Goal: Task Accomplishment & Management: Manage account settings

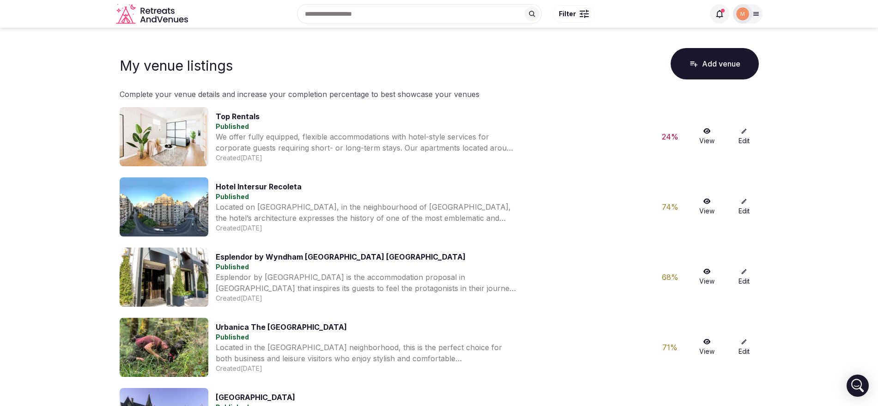
click at [750, 9] on div at bounding box center [742, 13] width 19 height 19
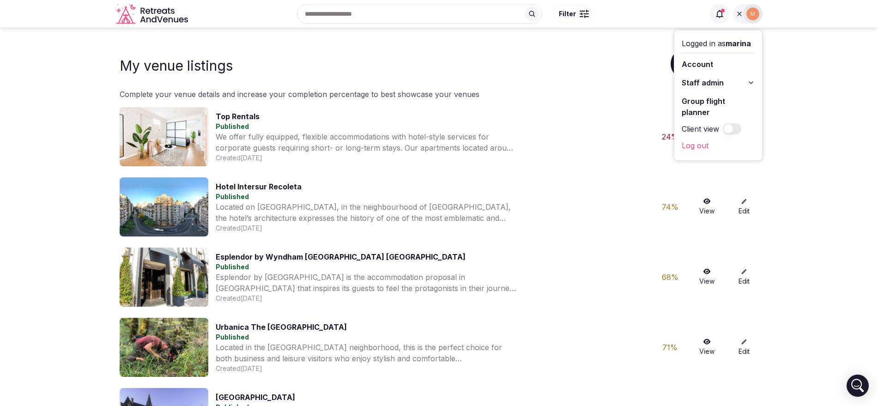
click at [730, 79] on button "Staff admin" at bounding box center [718, 82] width 73 height 15
click at [718, 131] on link "Retreats" at bounding box center [718, 132] width 73 height 15
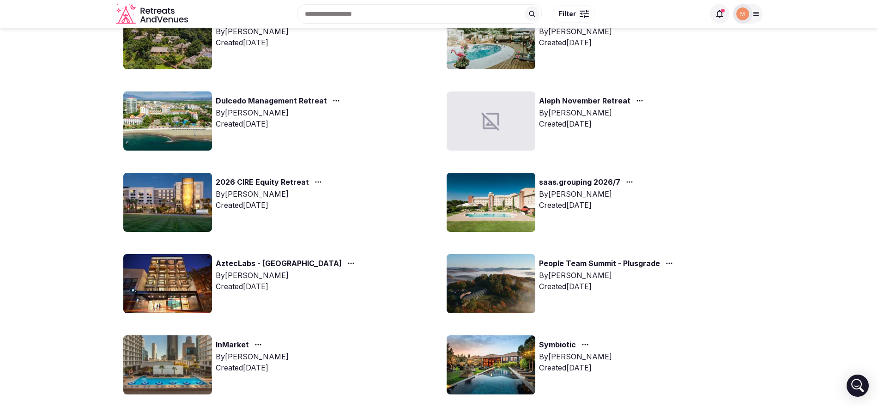
scroll to position [335, 0]
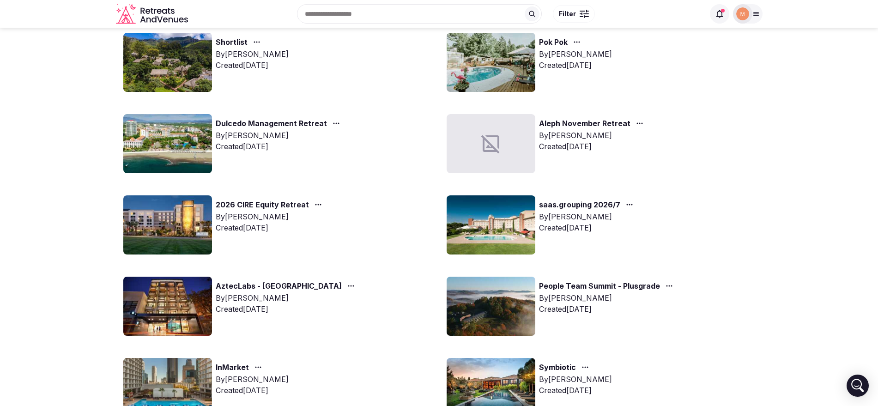
click at [581, 122] on link "Aleph November Retreat" at bounding box center [584, 124] width 91 height 12
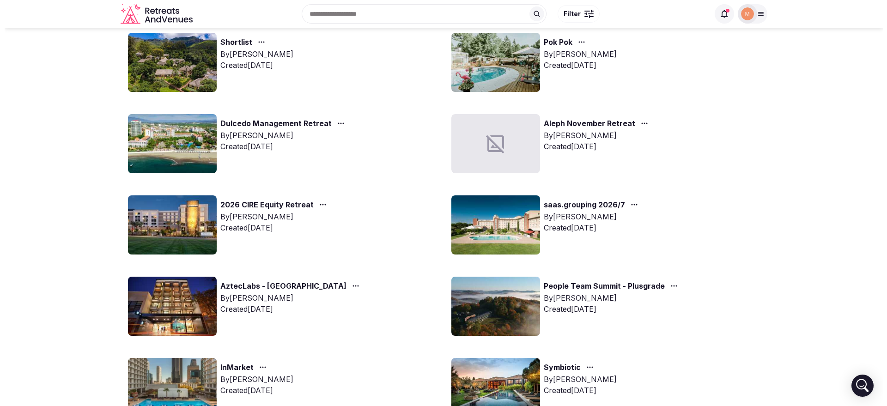
scroll to position [35, 0]
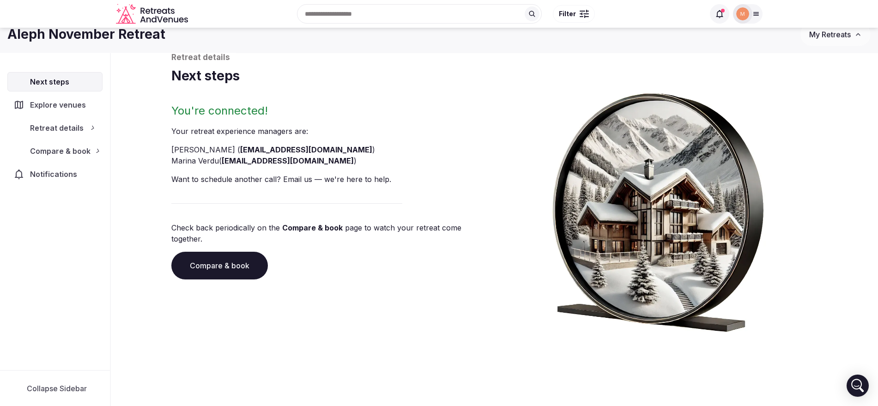
click at [581, 122] on img at bounding box center [658, 208] width 246 height 247
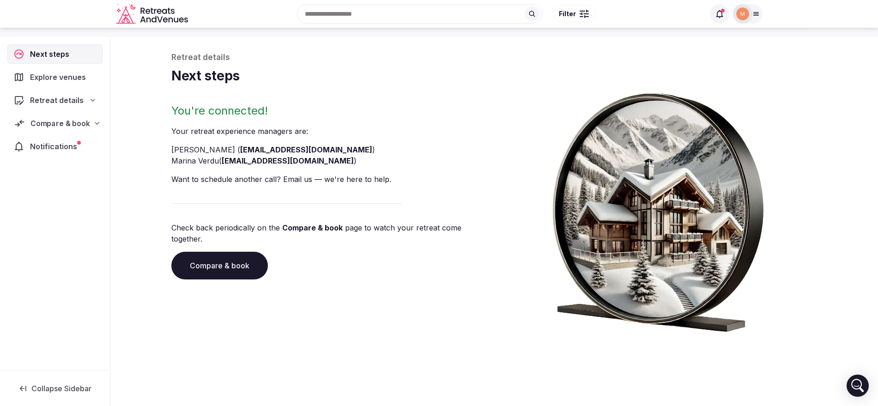
click at [85, 124] on span "Compare & book" at bounding box center [59, 123] width 59 height 11
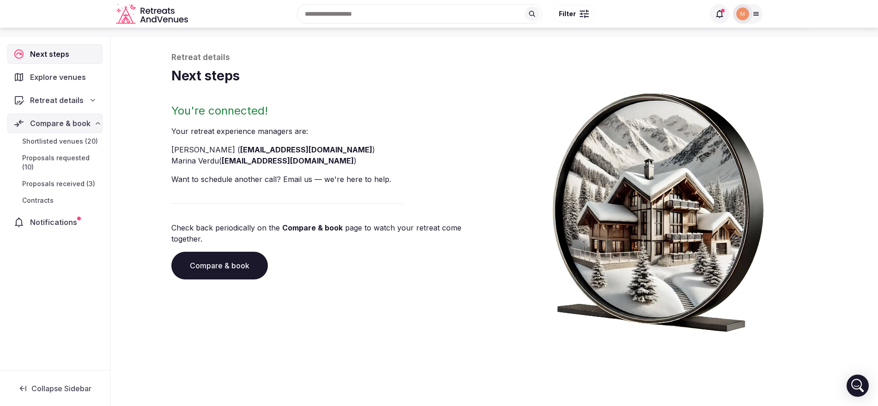
click at [79, 182] on span "Proposals received (3)" at bounding box center [58, 183] width 73 height 9
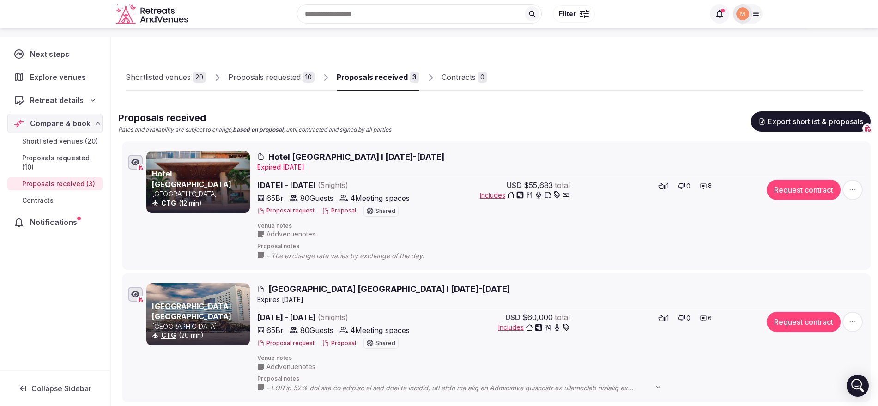
click at [342, 211] on button "Proposal" at bounding box center [339, 211] width 34 height 8
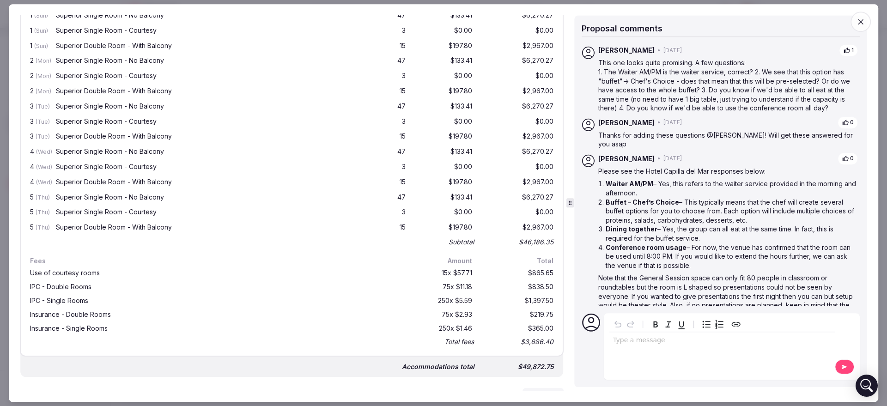
scroll to position [477, 0]
